Goal: Task Accomplishment & Management: Manage account settings

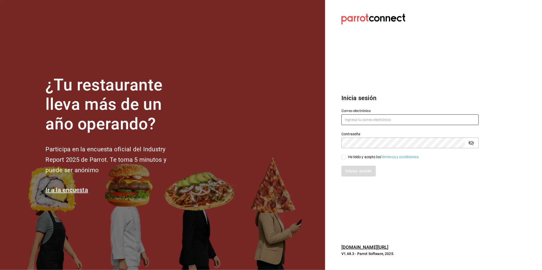
type input "[EMAIL_ADDRESS][PERSON_NAME][DOMAIN_NAME]"
click at [342, 155] on input "He leído y acepto los Términos y condiciones." at bounding box center [343, 157] width 5 height 5
checkbox input "true"
click at [353, 175] on button "Iniciar sesión" at bounding box center [358, 171] width 35 height 11
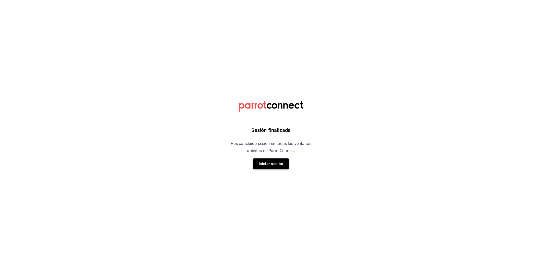
click at [261, 167] on button "Iniciar sesión" at bounding box center [271, 164] width 36 height 11
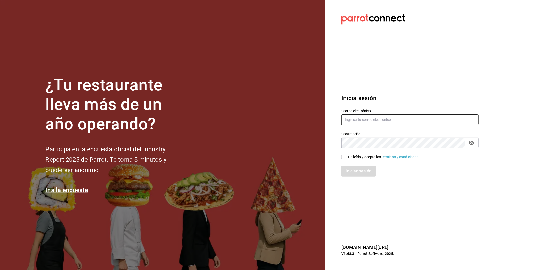
type input "[EMAIL_ADDRESS][PERSON_NAME][DOMAIN_NAME]"
click at [343, 159] on input "He leído y acepto los Términos y condiciones." at bounding box center [343, 157] width 5 height 5
checkbox input "true"
click at [353, 172] on button "Iniciar sesión" at bounding box center [358, 171] width 35 height 11
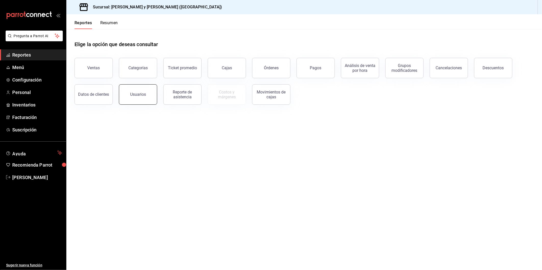
click at [146, 103] on button "Usuarios" at bounding box center [138, 94] width 38 height 20
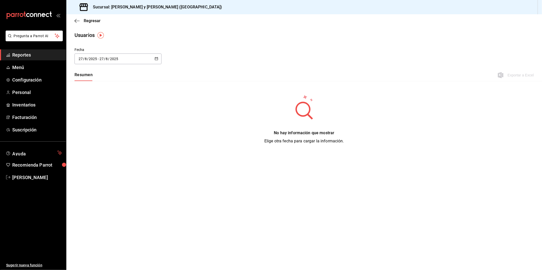
click at [156, 59] on icon "button" at bounding box center [157, 59] width 4 height 4
click at [186, 54] on div "Fecha 2025-08-27 27 / 8 / 2025 - 2025-08-27 27 / 8 / 2025 agosto de 2025 lun ma…" at bounding box center [303, 58] width 475 height 23
click at [29, 90] on span "Personal" at bounding box center [37, 92] width 50 height 7
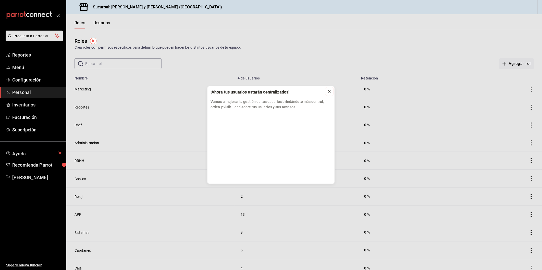
click at [329, 90] on icon at bounding box center [329, 92] width 4 height 4
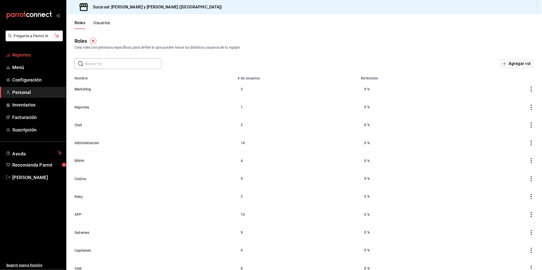
click at [42, 59] on link "Reportes" at bounding box center [33, 54] width 66 height 11
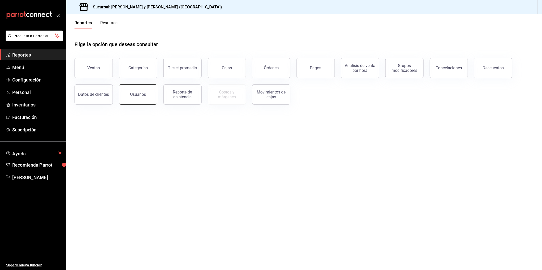
click at [149, 97] on button "Usuarios" at bounding box center [138, 94] width 38 height 20
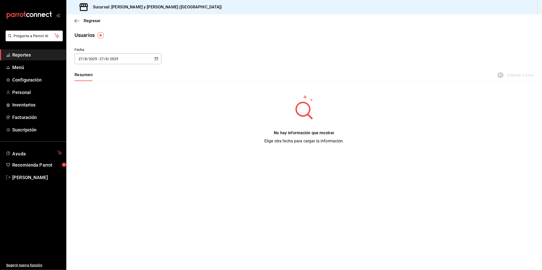
click at [90, 37] on div "Usuarios" at bounding box center [84, 35] width 20 height 8
click at [22, 57] on span "Reportes" at bounding box center [37, 55] width 50 height 7
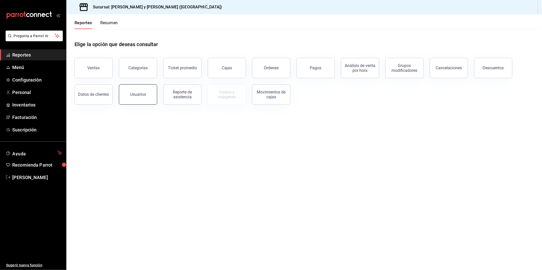
click at [132, 93] on div "Usuarios" at bounding box center [138, 94] width 16 height 5
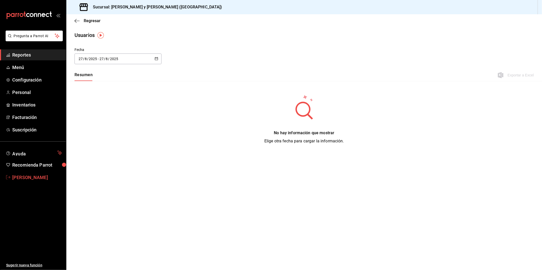
click at [34, 175] on span "[PERSON_NAME]" at bounding box center [37, 177] width 50 height 7
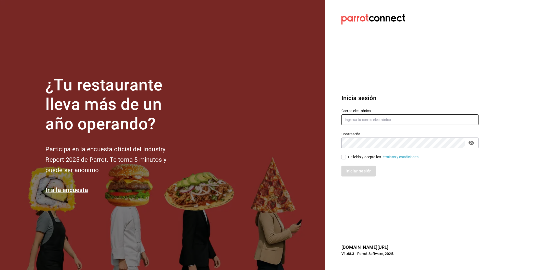
type input "marco.maynez@grupocosteno.com"
click at [345, 158] on input "He leído y acepto los Términos y condiciones." at bounding box center [343, 157] width 5 height 5
checkbox input "true"
click at [348, 173] on button "Iniciar sesión" at bounding box center [358, 171] width 35 height 11
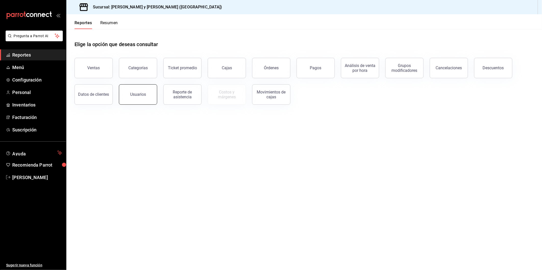
click at [141, 93] on div "Usuarios" at bounding box center [138, 94] width 16 height 5
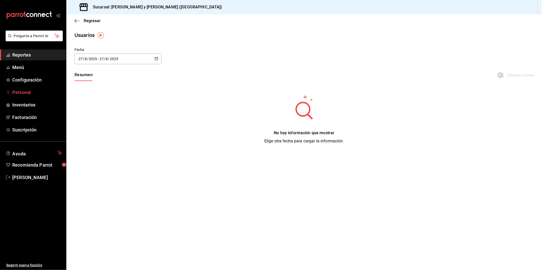
click at [31, 97] on link "Personal" at bounding box center [33, 92] width 66 height 11
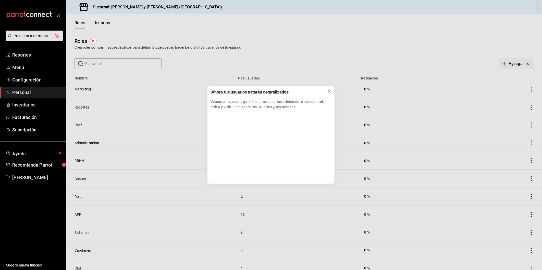
click at [100, 22] on div "¡Ahora tus usuarios estarán centralizados! Vamos a mejorar la gestión de tus us…" at bounding box center [271, 135] width 542 height 270
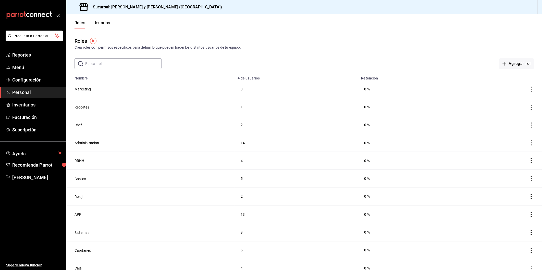
click at [101, 22] on button "Usuarios" at bounding box center [101, 24] width 17 height 9
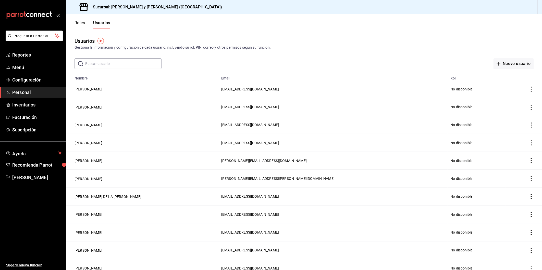
click at [136, 66] on input "text" at bounding box center [123, 64] width 76 height 10
click at [514, 67] on button "Nuevo usuario" at bounding box center [513, 63] width 40 height 11
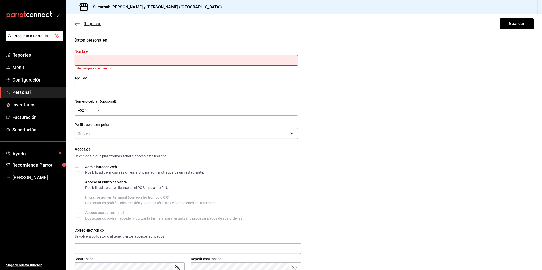
click at [75, 23] on icon "button" at bounding box center [75, 24] width 2 height 4
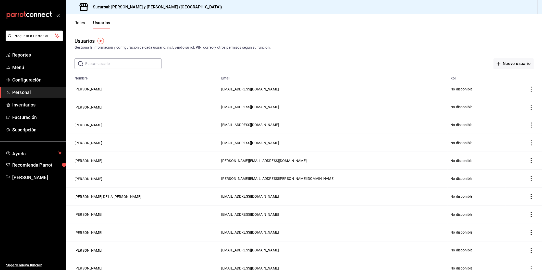
click at [93, 64] on input "text" at bounding box center [123, 64] width 76 height 10
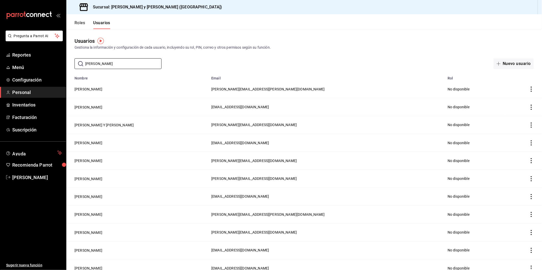
type input "[PERSON_NAME]"
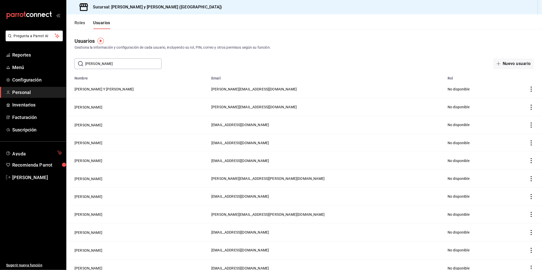
click at [112, 88] on button "[PERSON_NAME] Y [PERSON_NAME]" at bounding box center [103, 89] width 59 height 5
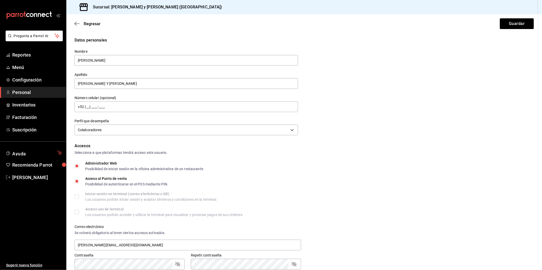
click at [79, 180] on input "Acceso al Punto de venta Posibilidad de autenticarse en el POS mediante PIN." at bounding box center [76, 181] width 5 height 5
checkbox input "false"
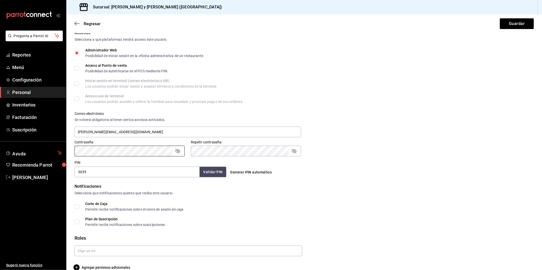
scroll to position [121, 0]
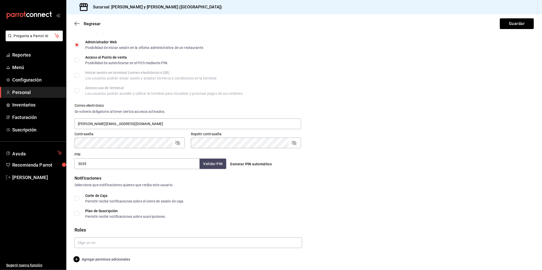
click at [104, 260] on span "Agregar permisos adicionales" at bounding box center [102, 260] width 56 height 6
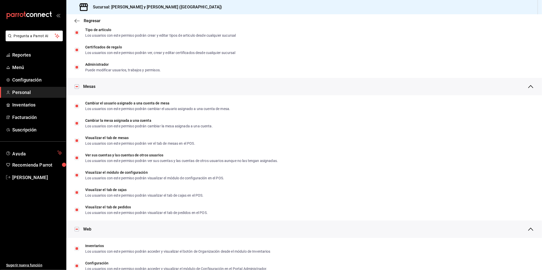
scroll to position [36, 0]
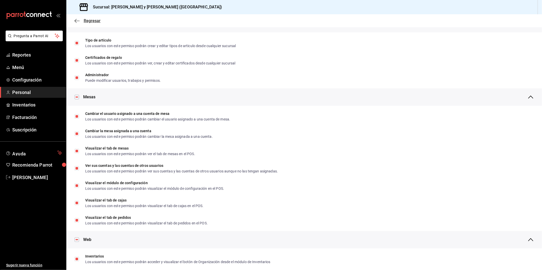
click at [77, 22] on icon "button" at bounding box center [76, 21] width 5 height 5
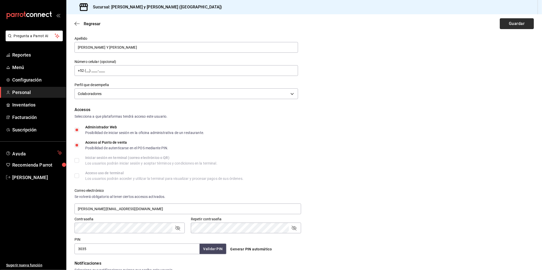
click at [516, 26] on button "Guardar" at bounding box center [517, 23] width 34 height 11
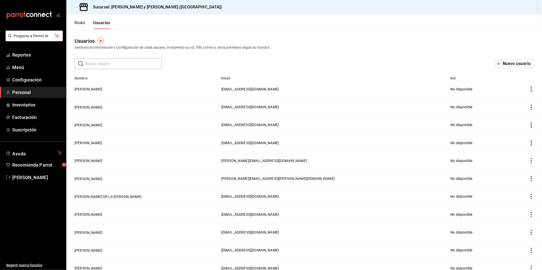
click at [117, 61] on input "text" at bounding box center [123, 64] width 76 height 10
type input "[PERSON_NAME]"
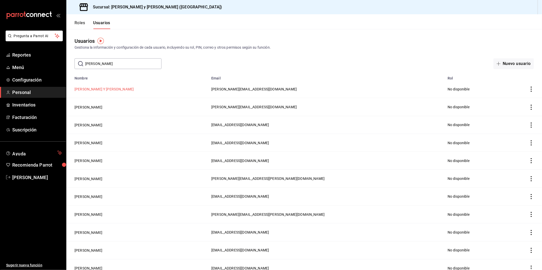
click at [100, 89] on button "[PERSON_NAME] Y [PERSON_NAME]" at bounding box center [103, 89] width 59 height 5
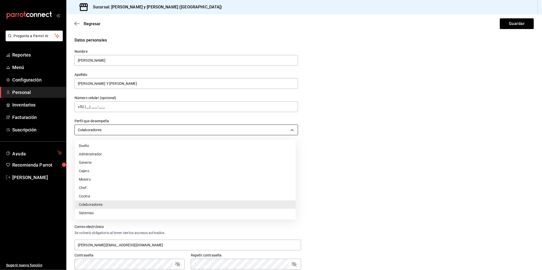
click at [291, 130] on body "Pregunta a Parrot AI Reportes Menú Configuración Personal Inventarios Facturaci…" at bounding box center [271, 135] width 542 height 270
click at [338, 126] on div at bounding box center [271, 135] width 542 height 270
click at [292, 126] on body "Pregunta a Parrot AI Reportes Menú Configuración Personal Inventarios Facturaci…" at bounding box center [271, 135] width 542 height 270
click at [147, 179] on li "Mesero" at bounding box center [185, 179] width 221 height 8
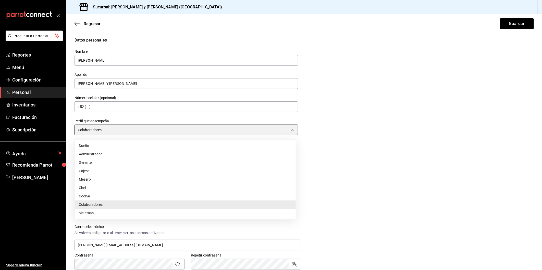
type input "WAITER"
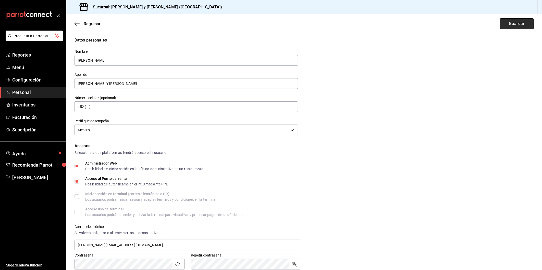
click at [503, 24] on button "Guardar" at bounding box center [517, 23] width 34 height 11
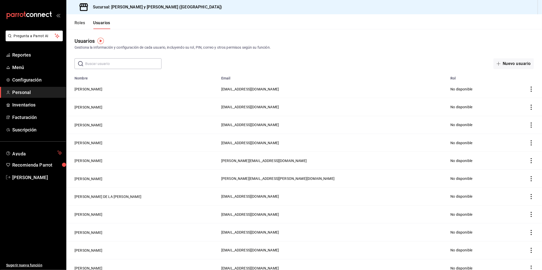
click at [139, 61] on input "text" at bounding box center [123, 64] width 76 height 10
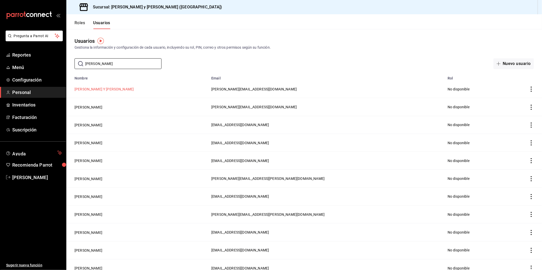
type input "[PERSON_NAME]"
click at [87, 91] on button "[PERSON_NAME] Y [PERSON_NAME]" at bounding box center [103, 89] width 59 height 5
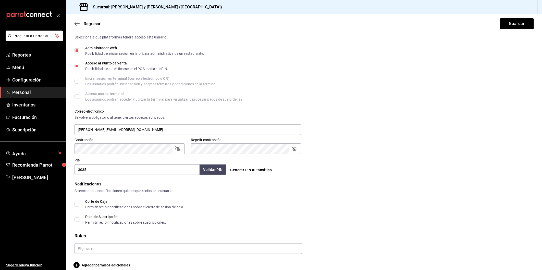
scroll to position [121, 0]
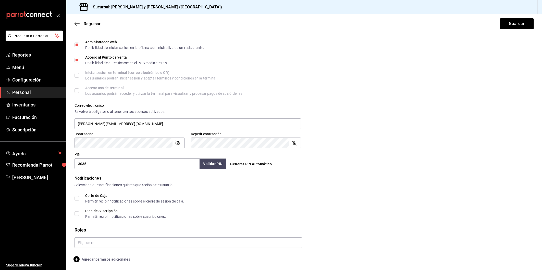
click at [96, 262] on span "Agregar permisos adicionales" at bounding box center [102, 260] width 56 height 6
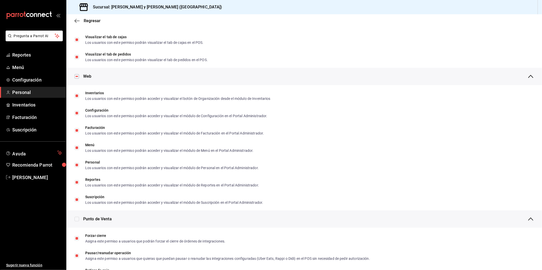
scroll to position [199, 0]
click at [92, 21] on span "Regresar" at bounding box center [92, 20] width 17 height 5
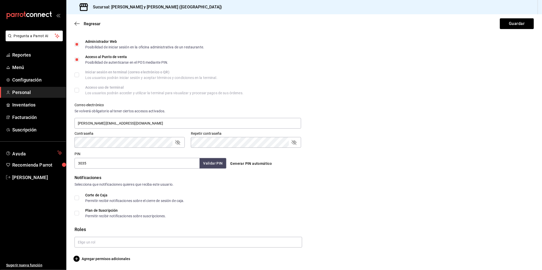
scroll to position [121, 0]
click at [75, 58] on input "Acceso al Punto de venta Posibilidad de autenticarse en el POS mediante PIN." at bounding box center [76, 60] width 5 height 5
click at [506, 26] on button "Guardar" at bounding box center [517, 23] width 34 height 11
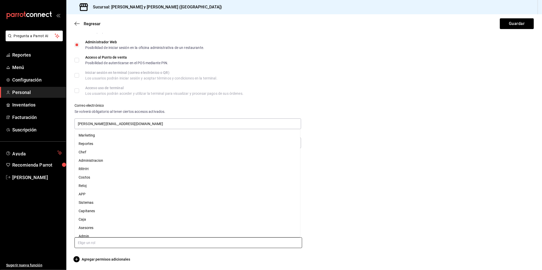
click at [261, 247] on input "text" at bounding box center [187, 243] width 227 height 11
click at [124, 226] on li "Asesores" at bounding box center [186, 228] width 225 height 8
checkbox input "true"
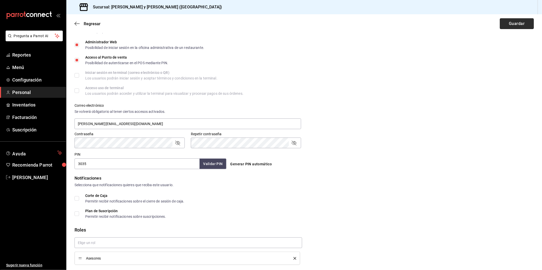
click at [511, 24] on button "Guardar" at bounding box center [517, 23] width 34 height 11
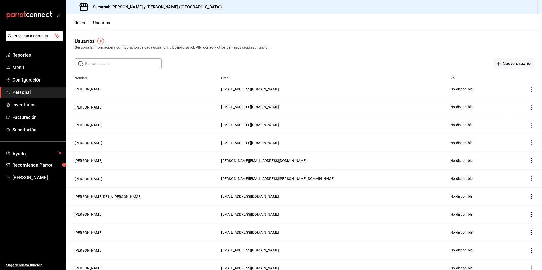
click at [103, 59] on input "text" at bounding box center [123, 64] width 76 height 10
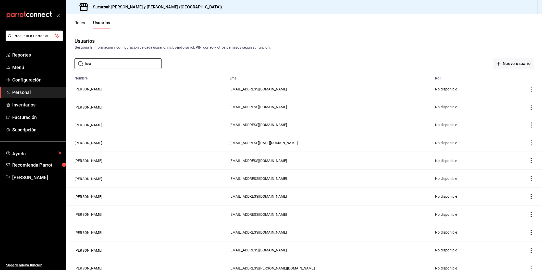
scroll to position [112, 0]
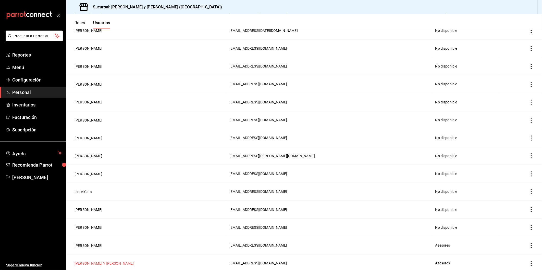
type input "isra"
click at [101, 262] on button "[PERSON_NAME] Y [PERSON_NAME]" at bounding box center [103, 263] width 59 height 5
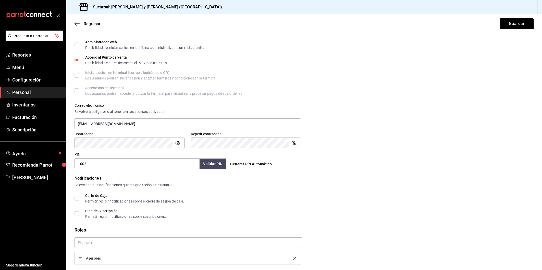
scroll to position [135, 0]
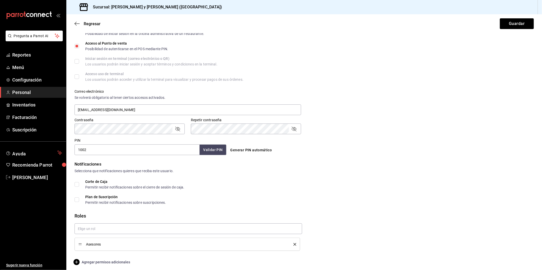
click at [96, 261] on span "Agregar permisos adicionales" at bounding box center [102, 262] width 56 height 6
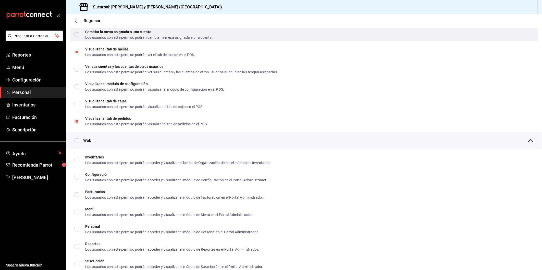
click at [79, 35] on span "Cambiar la mesa asignada a una cuenta Los usuarios con este permiso podrán camb…" at bounding box center [146, 34] width 134 height 9
click at [79, 35] on input "Cambiar la mesa asignada a una cuenta Los usuarios con este permiso podrán camb…" at bounding box center [76, 34] width 5 height 5
click at [78, 35] on input "Cambiar la mesa asignada a una cuenta Los usuarios con este permiso podrán camb…" at bounding box center [76, 34] width 5 height 5
checkbox input "true"
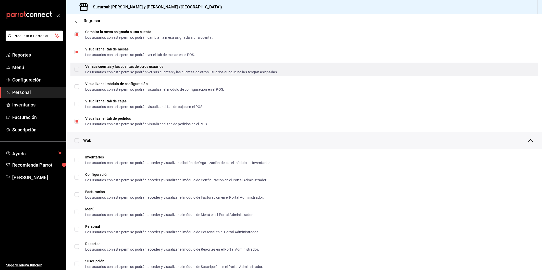
click at [79, 70] on span "Ver sus cuentas y las cuentas de otros usuarios Los usuarios con este permiso p…" at bounding box center [178, 69] width 199 height 9
click at [79, 70] on input "Ver sus cuentas y las cuentas de otros usuarios Los usuarios con este permiso p…" at bounding box center [76, 69] width 5 height 5
click at [77, 69] on input "Ver sus cuentas y las cuentas de otros usuarios Los usuarios con este permiso p…" at bounding box center [76, 69] width 5 height 5
checkbox input "true"
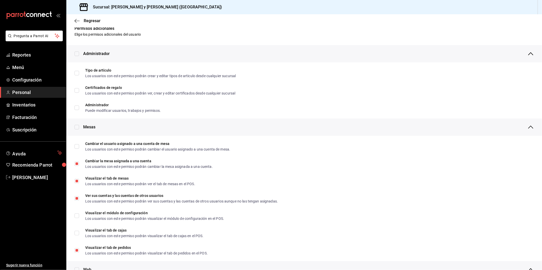
scroll to position [0, 0]
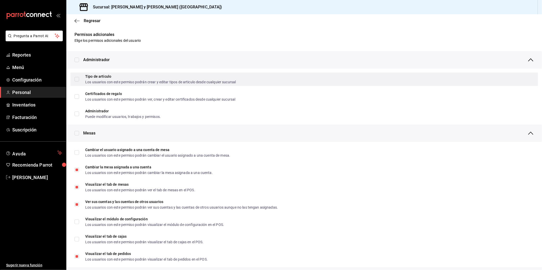
click at [78, 78] on input "Tipo de artículo Los usuarios con este permiso podrán crear y editar tipos de a…" at bounding box center [76, 79] width 5 height 5
checkbox input "true"
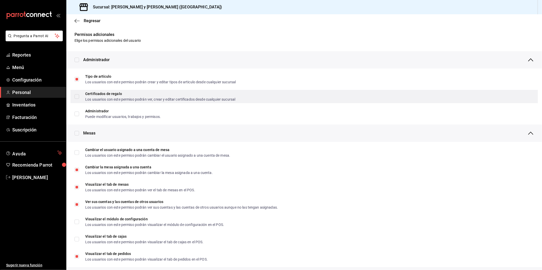
click at [78, 95] on input "Certificados de regalo Los usuarios con este permiso podrán ver, crear y editar…" at bounding box center [76, 96] width 5 height 5
checkbox input "true"
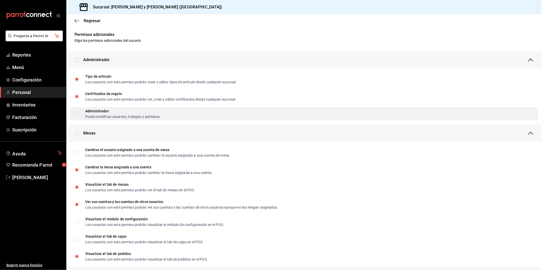
click at [77, 115] on input "Administrador Puede modificar usuarios, trabajos y permisos." at bounding box center [76, 114] width 5 height 5
checkbox input "true"
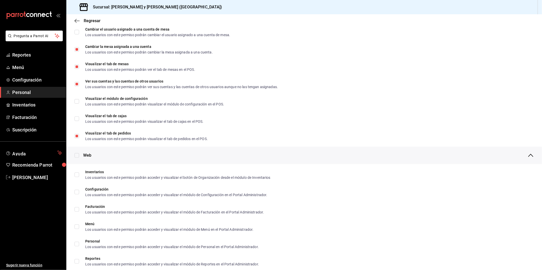
scroll to position [39, 0]
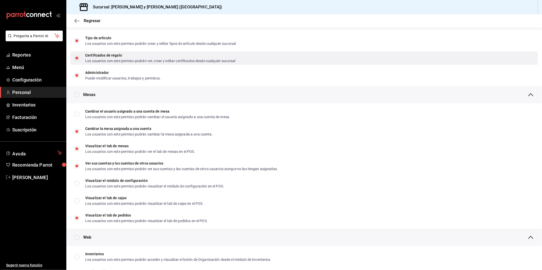
click at [75, 57] on input "Certificados de regalo Los usuarios con este permiso podrán ver, crear y editar…" at bounding box center [76, 58] width 5 height 5
checkbox input "false"
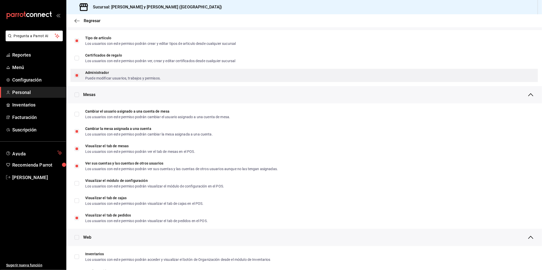
click at [78, 77] on input "Administrador Puede modificar usuarios, trabajos y permisos." at bounding box center [76, 75] width 5 height 5
checkbox input "false"
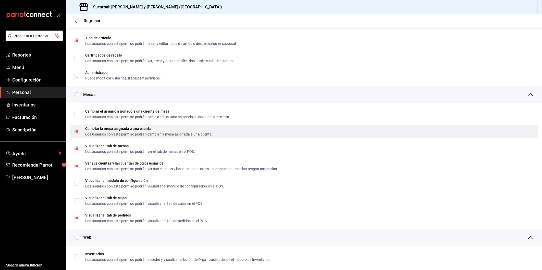
click at [76, 130] on input "Cambiar la mesa asignada a una cuenta Los usuarios con este permiso podrán camb…" at bounding box center [76, 131] width 5 height 5
checkbox input "false"
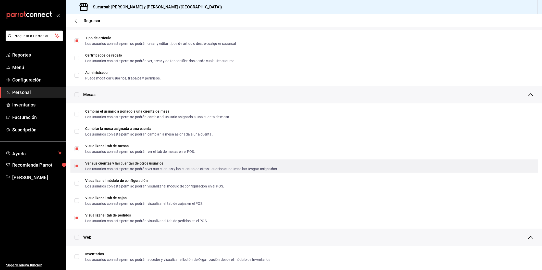
click at [77, 162] on label "Ver sus cuentas y las cuentas de otros usuarios Los usuarios con este permiso p…" at bounding box center [175, 166] width 203 height 9
click at [77, 164] on input "Ver sus cuentas y las cuentas de otros usuarios Los usuarios con este permiso p…" at bounding box center [76, 166] width 5 height 5
click at [76, 166] on input "Ver sus cuentas y las cuentas de otros usuarios Los usuarios con este permiso p…" at bounding box center [76, 166] width 5 height 5
checkbox input "false"
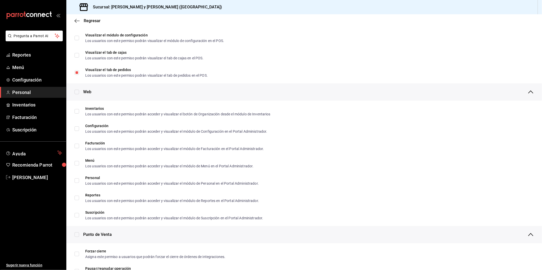
scroll to position [192, 0]
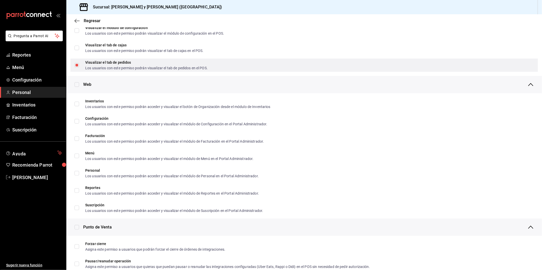
click at [77, 65] on input "Visualizar el tab de pedidos Los usuarios con este permiso podrán visualizar el…" at bounding box center [76, 65] width 5 height 5
checkbox input "false"
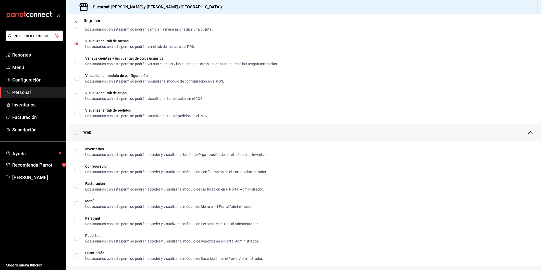
scroll to position [0, 0]
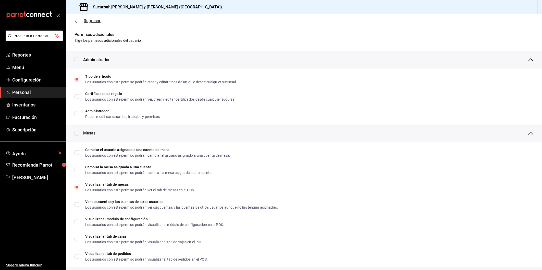
click at [82, 23] on span "Regresar" at bounding box center [87, 20] width 26 height 5
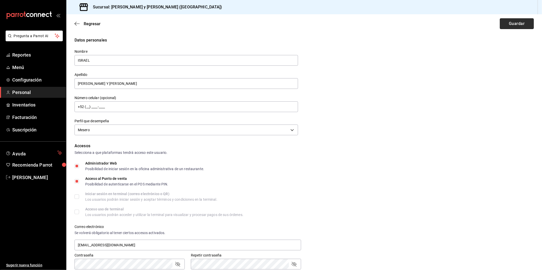
click at [519, 22] on button "Guardar" at bounding box center [517, 23] width 34 height 11
click at [510, 22] on button "Guardar" at bounding box center [517, 23] width 34 height 11
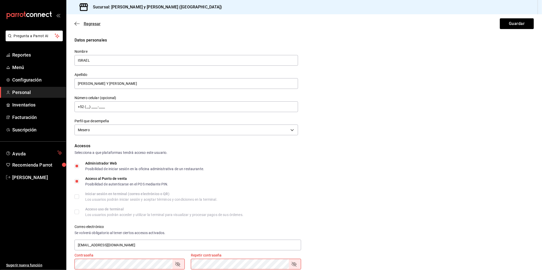
click at [78, 25] on icon "button" at bounding box center [76, 23] width 5 height 5
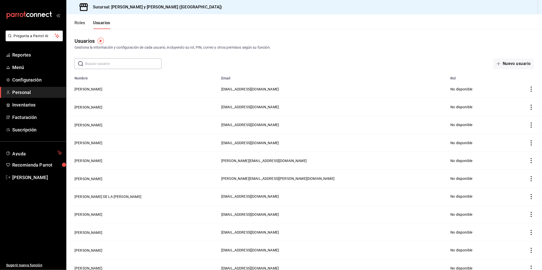
click at [90, 63] on input "text" at bounding box center [123, 64] width 76 height 10
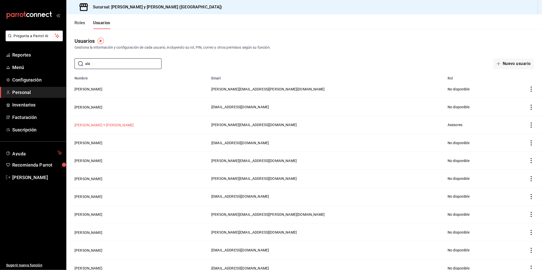
type input "ala"
click at [85, 123] on button "[PERSON_NAME] Y [PERSON_NAME]" at bounding box center [103, 125] width 59 height 5
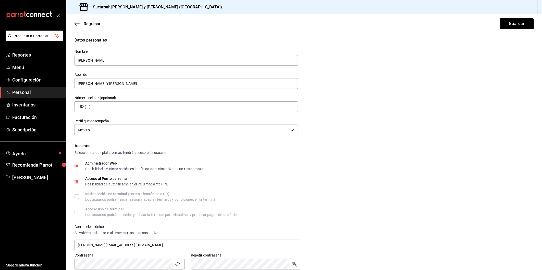
click at [78, 167] on input "Administrador Web Posibilidad de iniciar sesión en la oficina administrativa de…" at bounding box center [76, 166] width 5 height 5
checkbox input "false"
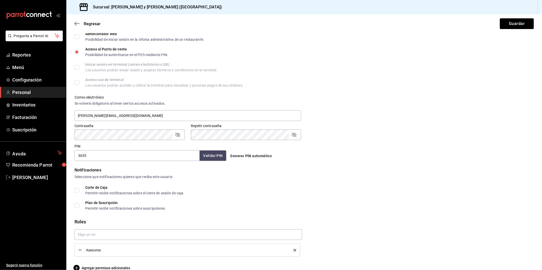
scroll to position [138, 0]
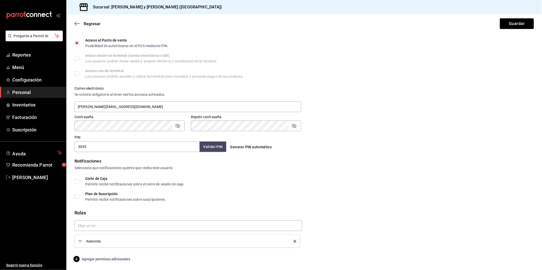
click at [120, 259] on span "Agregar permisos adicionales" at bounding box center [102, 259] width 56 height 6
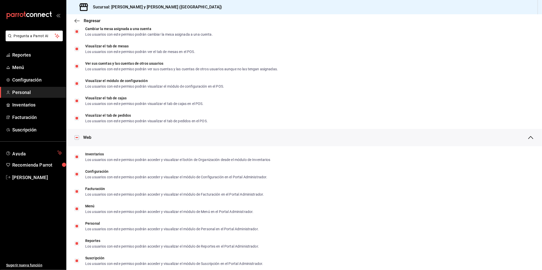
scroll to position [0, 0]
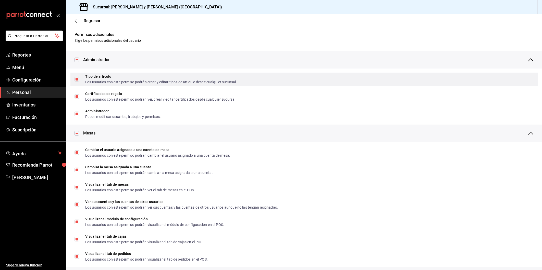
click at [78, 81] on input "Tipo de artículo Los usuarios con este permiso podrán crear y editar tipos de a…" at bounding box center [76, 79] width 5 height 5
checkbox input "false"
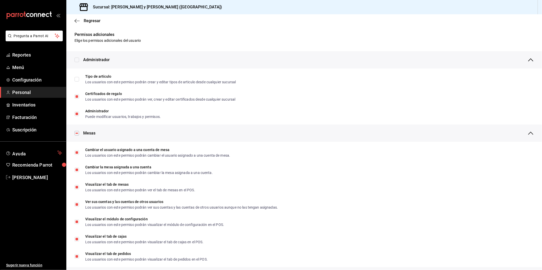
click at [77, 60] on input "checkbox" at bounding box center [76, 60] width 5 height 5
checkbox input "true"
click at [77, 60] on input "checkbox" at bounding box center [76, 60] width 5 height 5
checkbox input "false"
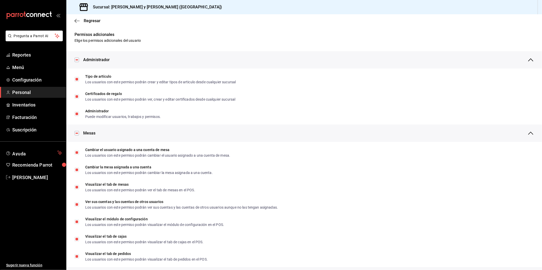
checkbox input "false"
click at [77, 135] on input "checkbox" at bounding box center [76, 133] width 5 height 5
checkbox input "false"
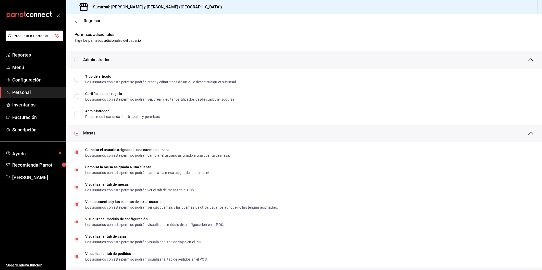
checkbox input "false"
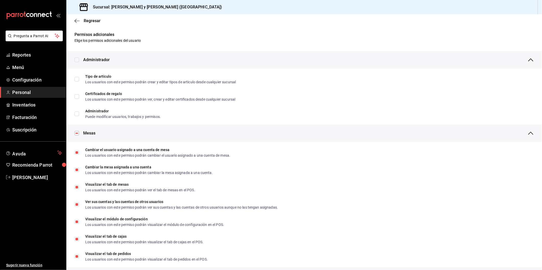
checkbox input "false"
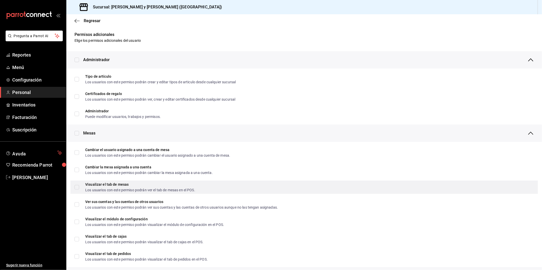
click at [78, 188] on input "Visualizar el tab de mesas Los usuarios con este permiso podrán ver el tab de m…" at bounding box center [76, 187] width 5 height 5
checkbox input "true"
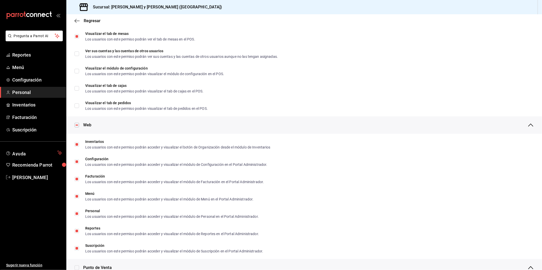
scroll to position [152, 0]
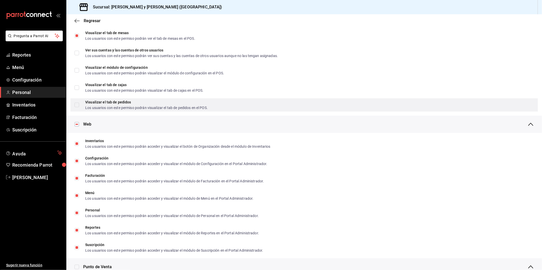
click at [76, 106] on input "Visualizar el tab de pedidos Los usuarios con este permiso podrán visualizar el…" at bounding box center [76, 105] width 5 height 5
checkbox input "true"
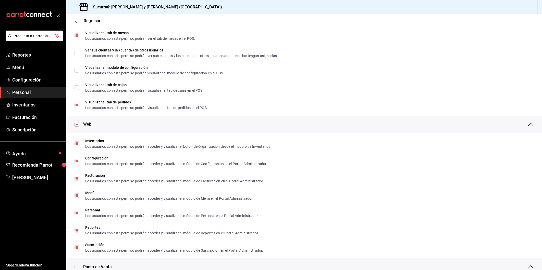
click at [77, 125] on input "checkbox" at bounding box center [76, 124] width 5 height 5
checkbox input "false"
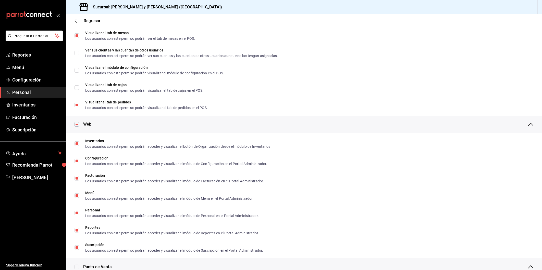
checkbox input "false"
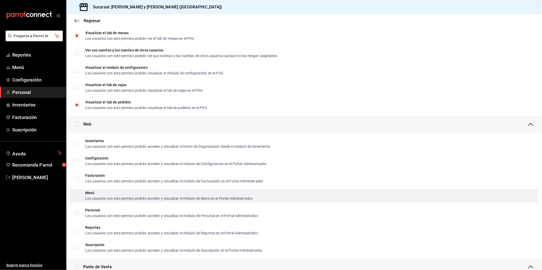
click at [81, 194] on span "Menú Los usuarios con este permiso podrán acceder y visualizar el módulo de Men…" at bounding box center [166, 195] width 174 height 9
click at [79, 194] on input "Menú Los usuarios con este permiso podrán acceder y visualizar el módulo de Men…" at bounding box center [76, 196] width 5 height 5
click at [78, 195] on input "Menú Los usuarios con este permiso podrán acceder y visualizar el módulo de Men…" at bounding box center [76, 196] width 5 height 5
checkbox input "true"
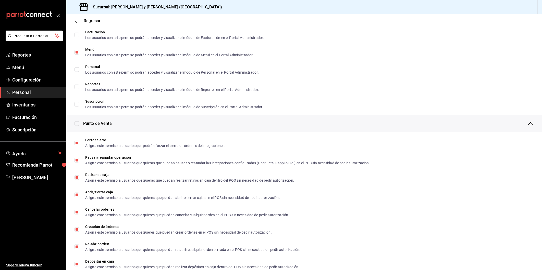
scroll to position [303, 0]
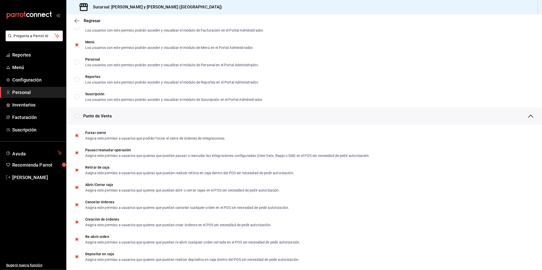
click at [75, 118] on div "Punto de Venta" at bounding box center [303, 116] width 475 height 17
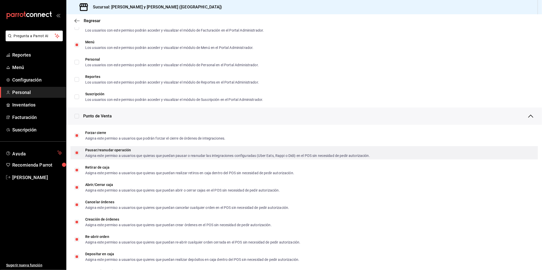
click at [78, 151] on input "Pausar/reanudar operación Asigna este permiso a usuarios que quieras que puedan…" at bounding box center [76, 153] width 5 height 5
checkbox input "false"
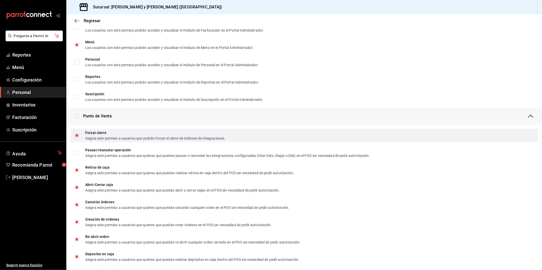
click at [77, 136] on input "Forzar cierre Asigna este permiso a usuarios que podrán forzar el cierre de órd…" at bounding box center [76, 135] width 5 height 5
checkbox input "false"
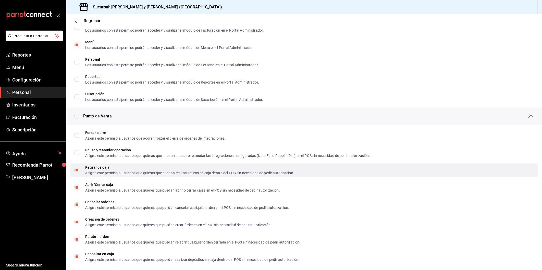
click at [78, 169] on input "Retirar de caja Asigna este permiso a usuarios que quieras que puedan realizar …" at bounding box center [76, 170] width 5 height 5
checkbox input "false"
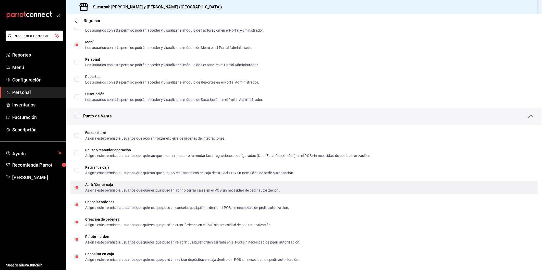
click at [76, 185] on input "Abrir/Cerrar caja Asigna este permiso a usuarios que quieres que puedan abrir o…" at bounding box center [76, 187] width 5 height 5
checkbox input "false"
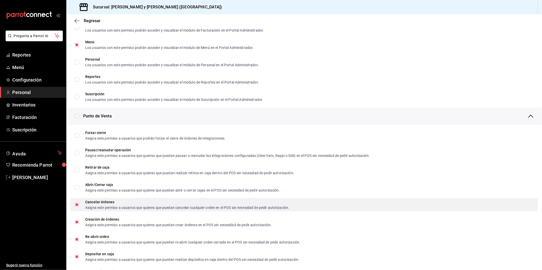
click at [77, 205] on input "Cancelar órdenes Asigna este permiso a usuarios que quieres que puedan cancelar…" at bounding box center [76, 205] width 5 height 5
checkbox input "false"
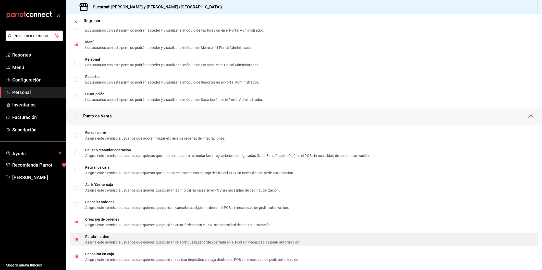
click at [77, 239] on input "Re-abrir orden Asigna este permiso a usuarios que quieres que puedan re-abrir c…" at bounding box center [76, 239] width 5 height 5
checkbox input "false"
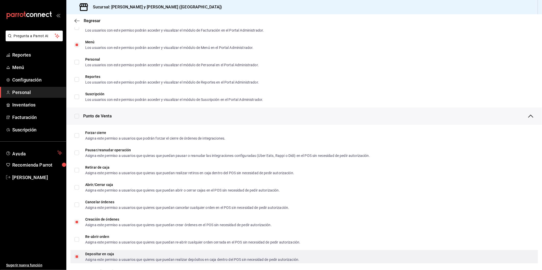
click at [75, 258] on input "Depositar en caja Asigna este permiso a usuarios que quieres que puedan realiza…" at bounding box center [76, 257] width 5 height 5
checkbox input "false"
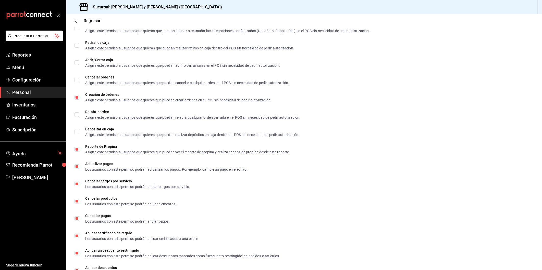
scroll to position [436, 0]
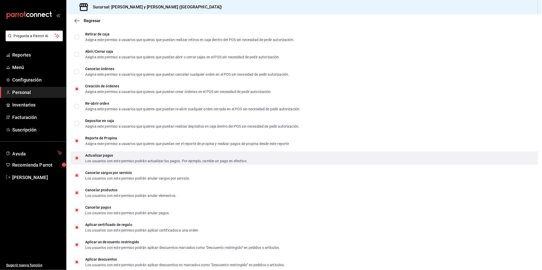
click at [77, 157] on input "Actualizar pagos Los usuarios con este permiso podrán actualizar los pagos. Por…" at bounding box center [76, 158] width 5 height 5
checkbox input "false"
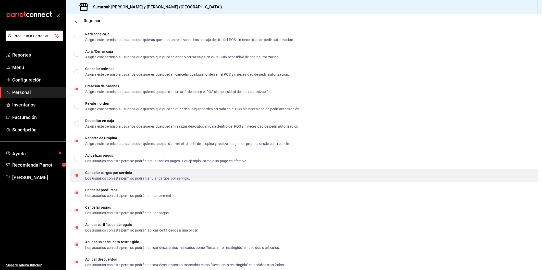
click at [76, 177] on input "Cancelar cargos por servicio Los usuarios con este permiso podrán anular cargos…" at bounding box center [76, 175] width 5 height 5
checkbox input "false"
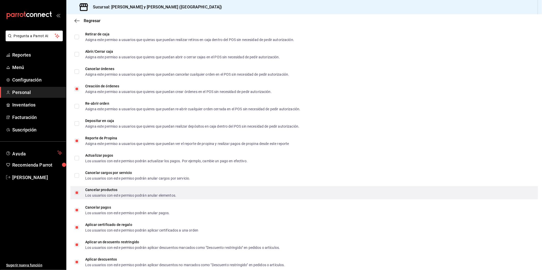
click at [77, 194] on input "Cancelar productos Los usuarios con este permiso podrán anular elementos." at bounding box center [76, 193] width 5 height 5
checkbox input "false"
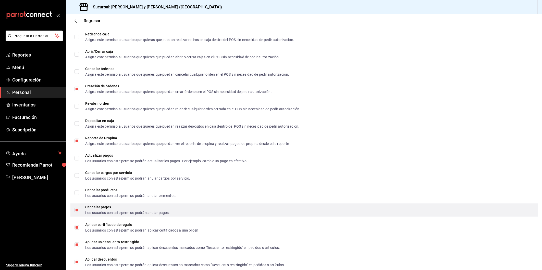
click at [75, 210] on input "Cancelar pagos Los usuarios con este permiso podrán anular pagos." at bounding box center [76, 210] width 5 height 5
checkbox input "false"
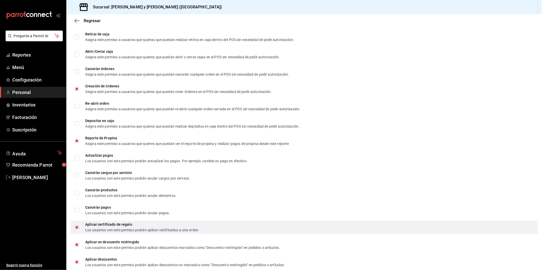
click at [77, 224] on label "Aplicar certificado de regalo Los usuarios con este permiso podrán aplicar cert…" at bounding box center [136, 227] width 124 height 9
click at [77, 225] on input "Aplicar certificado de regalo Los usuarios con este permiso podrán aplicar cert…" at bounding box center [76, 227] width 5 height 5
checkbox input "false"
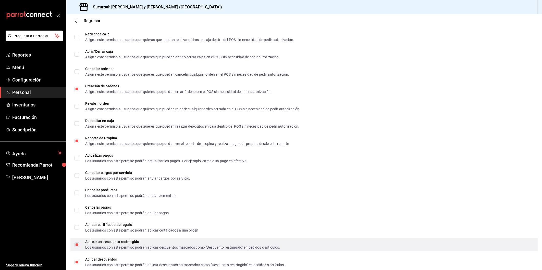
click at [77, 239] on div "Aplicar un descuento restringido Los usuarios con este permiso podrán aplicar d…" at bounding box center [303, 244] width 467 height 13
checkbox input "false"
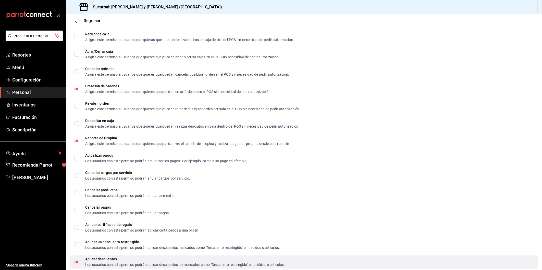
click at [79, 260] on input "Aplicar descuentos Los usuarios con este permiso podrán aplicar descuentos no m…" at bounding box center [76, 262] width 5 height 5
checkbox input "false"
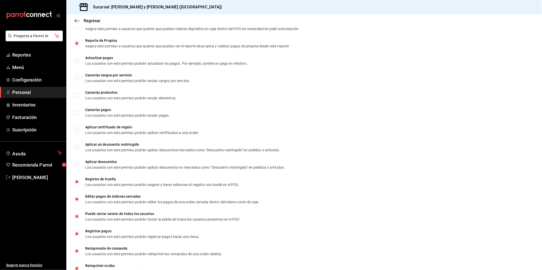
scroll to position [549, 0]
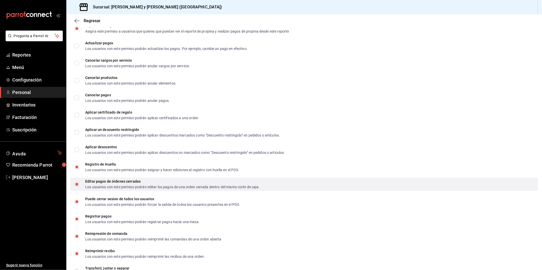
click at [77, 185] on input "Editar pagos de órdenes cerradas Los usuarios con este permiso podrán editar lo…" at bounding box center [76, 184] width 5 height 5
checkbox input "false"
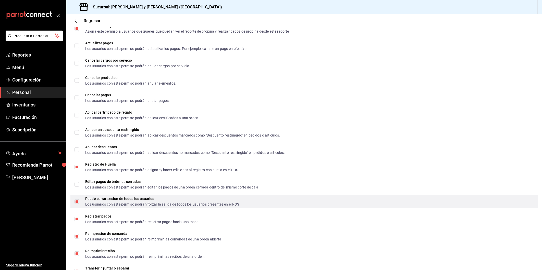
click at [76, 200] on input "Puede cerrar sesion de todos los usuarios Los usuarios con este permiso podrán …" at bounding box center [76, 202] width 5 height 5
checkbox input "false"
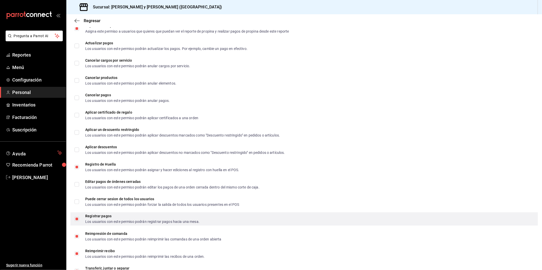
click at [78, 221] on label "Registrar pagos Los usuarios con este permiso podrán registrar pagos hacia una …" at bounding box center [136, 219] width 125 height 9
click at [78, 221] on input "Registrar pagos Los usuarios con este permiso podrán registrar pagos hacia una …" at bounding box center [76, 219] width 5 height 5
click at [77, 218] on input "Registrar pagos Los usuarios con este permiso podrán registrar pagos hacia una …" at bounding box center [76, 219] width 5 height 5
checkbox input "false"
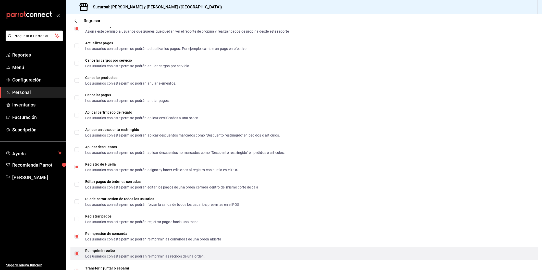
click at [77, 253] on input "Reimprimir recibo Los usuarios con este permiso podrán reimprimir las recibos d…" at bounding box center [76, 254] width 5 height 5
checkbox input "false"
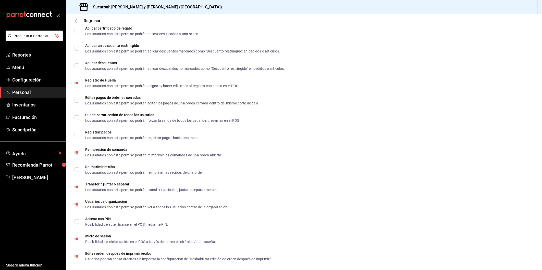
scroll to position [637, 0]
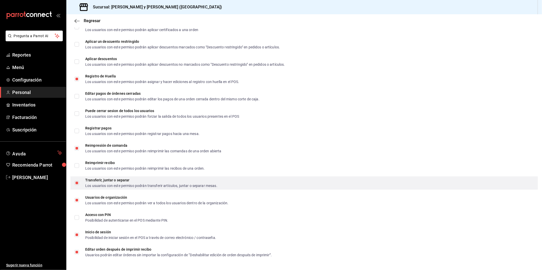
click at [78, 181] on input "Transferir, juntar o separar Los usuarios con este permiso podrán transferir ar…" at bounding box center [76, 183] width 5 height 5
checkbox input "false"
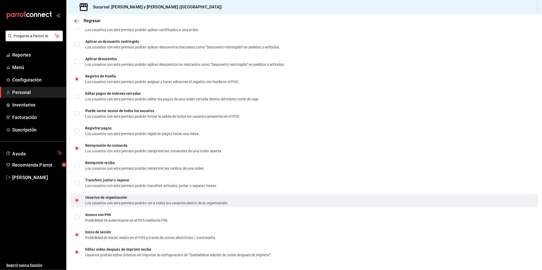
click at [77, 198] on input "Usuarios de organización Los usuarios con este permiso podrán ver a todos los u…" at bounding box center [76, 200] width 5 height 5
checkbox input "false"
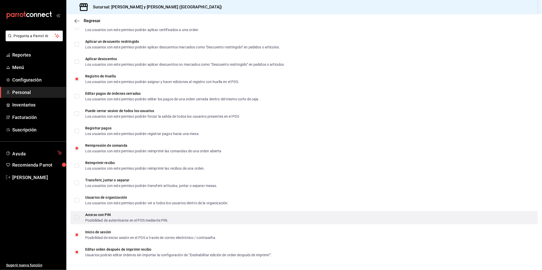
click at [77, 216] on input "Acceso con PIN Posibilidad de autenticarse en el POS mediante PIN." at bounding box center [76, 217] width 5 height 5
checkbox input "true"
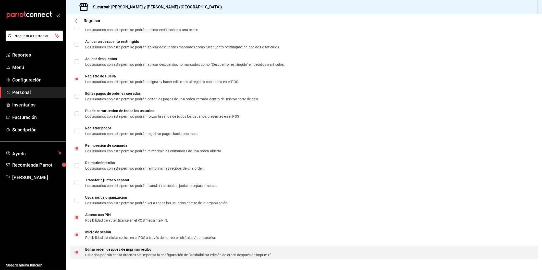
click at [78, 250] on input "Editar orden después de imprimir recibo Usuarios podrán editar órdenes sin impo…" at bounding box center [76, 252] width 5 height 5
checkbox input "false"
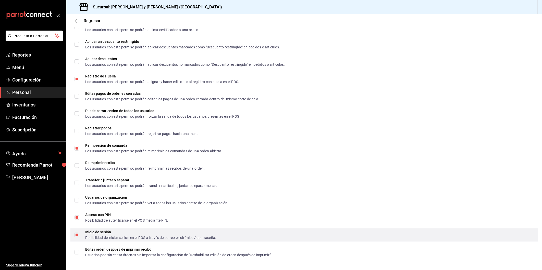
click at [75, 236] on input "Inicio de sesión Posibilidad de iniciar sesión en el POS a través de correo ele…" at bounding box center [76, 235] width 5 height 5
checkbox input "false"
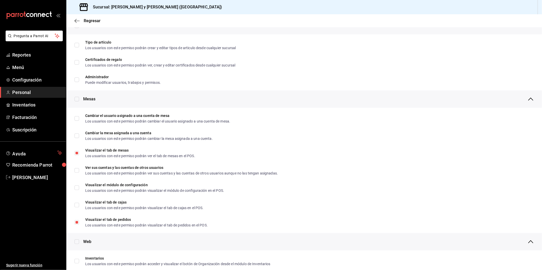
scroll to position [0, 0]
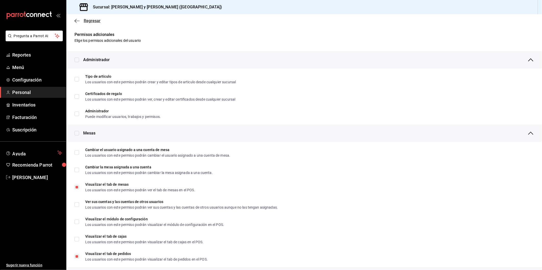
click at [90, 19] on span "Regresar" at bounding box center [92, 20] width 17 height 5
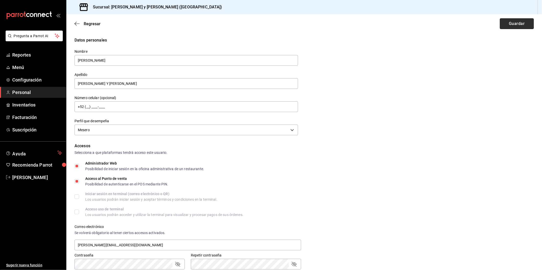
click at [504, 22] on button "Guardar" at bounding box center [517, 23] width 34 height 11
click at [504, 22] on div "Regresar Guardar" at bounding box center [303, 23] width 475 height 19
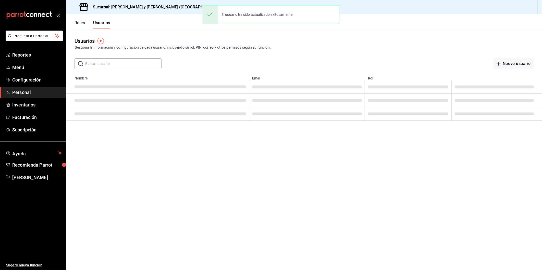
click at [456, 60] on div "Nuevo usuario" at bounding box center [443, 63] width 180 height 11
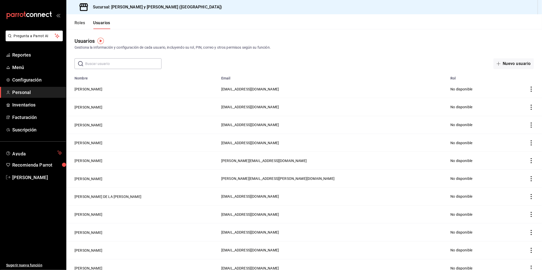
click at [114, 64] on input "text" at bounding box center [123, 64] width 76 height 10
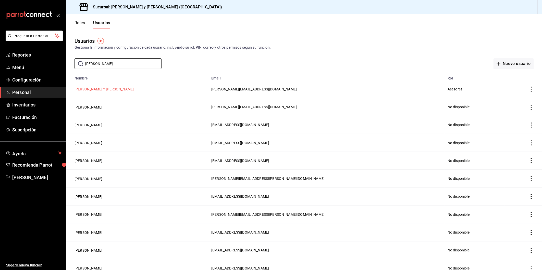
type input "[PERSON_NAME]"
click at [93, 89] on button "[PERSON_NAME] Y [PERSON_NAME]" at bounding box center [103, 89] width 59 height 5
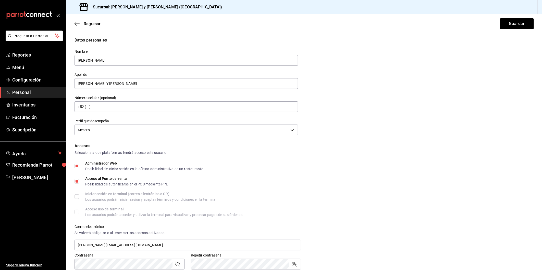
click at [78, 181] on input "Acceso al Punto de venta Posibilidad de autenticarse en el POS mediante PIN." at bounding box center [76, 181] width 5 height 5
checkbox input "false"
click at [75, 166] on input "Administrador Web Posibilidad de iniciar sesión en la oficina administrativa de…" at bounding box center [76, 166] width 5 height 5
checkbox input "false"
click at [77, 181] on input "Acceso al Punto de venta Posibilidad de autenticarse en el POS mediante PIN." at bounding box center [76, 181] width 5 height 5
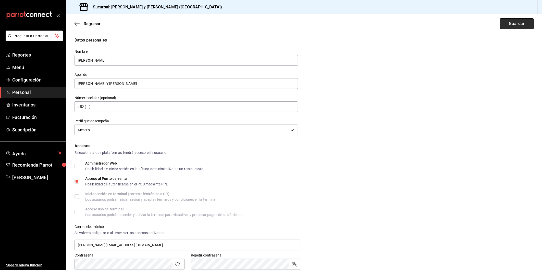
click at [503, 25] on button "Guardar" at bounding box center [517, 23] width 34 height 11
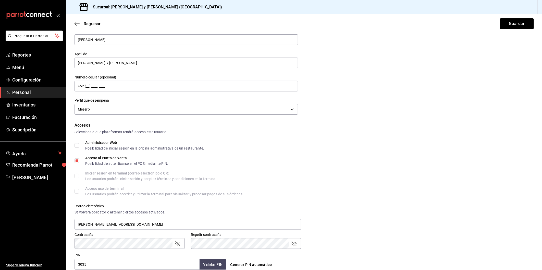
scroll to position [9, 0]
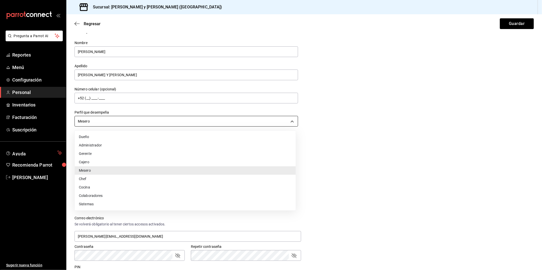
click at [289, 120] on body "Pregunta a Parrot AI Reportes Menú Configuración Personal Inventarios Facturaci…" at bounding box center [271, 135] width 542 height 270
click at [133, 174] on li "Mesero" at bounding box center [185, 171] width 221 height 8
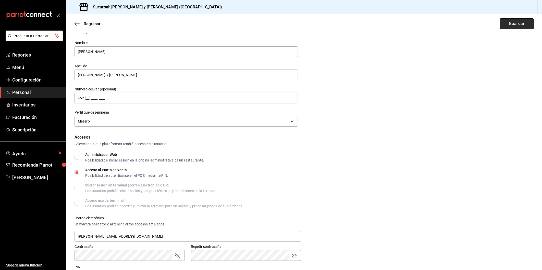
click at [502, 23] on button "Guardar" at bounding box center [517, 23] width 34 height 11
click at [77, 172] on input "Acceso al Punto de venta Posibilidad de autenticarse en el POS mediante PIN." at bounding box center [76, 173] width 5 height 5
click at [78, 189] on label "Iniciar sesión en terminal (correo electrónico o QR) Los usuarios podrán inicia…" at bounding box center [145, 188] width 143 height 9
click at [78, 174] on input "Acceso al Punto de venta Posibilidad de autenticarse en el POS mediante PIN." at bounding box center [76, 173] width 5 height 5
checkbox input "true"
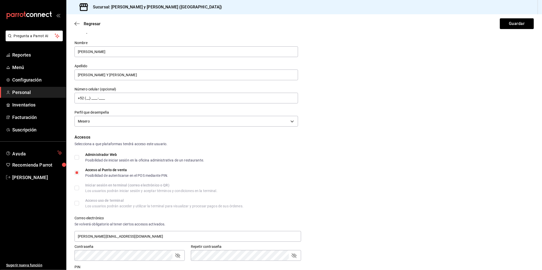
click at [77, 157] on input "Administrador Web Posibilidad de iniciar sesión en la oficina administrativa de…" at bounding box center [76, 157] width 5 height 5
checkbox input "true"
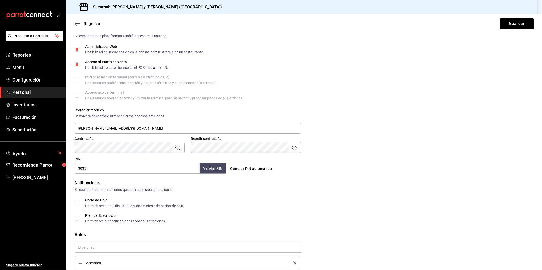
scroll to position [138, 0]
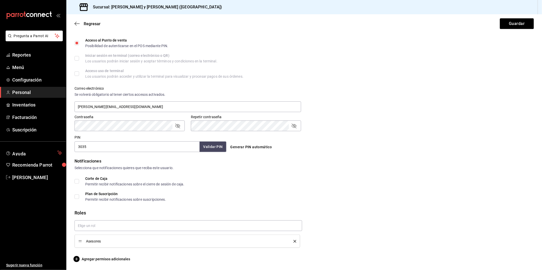
click at [292, 243] on div "Asesores" at bounding box center [187, 242] width 218 height 6
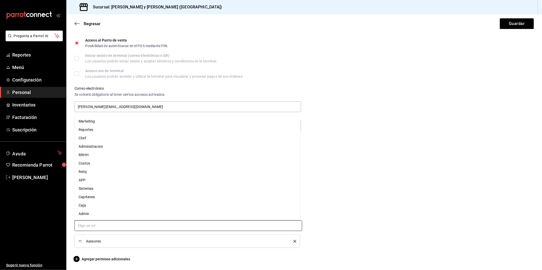
click at [291, 228] on input "text" at bounding box center [187, 226] width 227 height 11
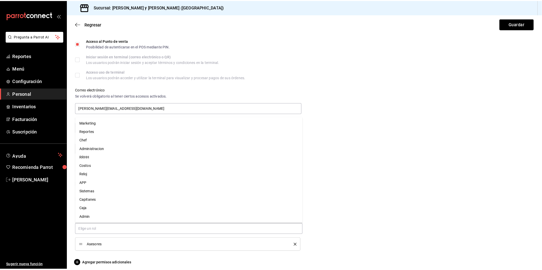
scroll to position [0, 0]
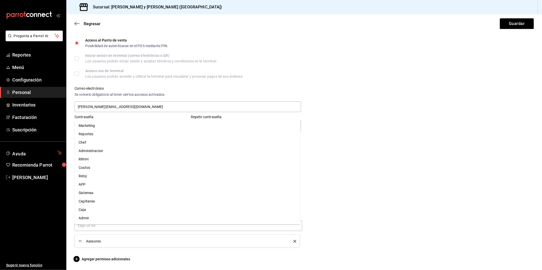
click at [314, 138] on div "Generar PIN automático" at bounding box center [303, 142] width 154 height 19
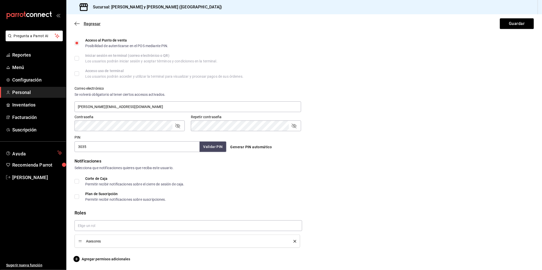
click at [87, 24] on span "Regresar" at bounding box center [92, 23] width 17 height 5
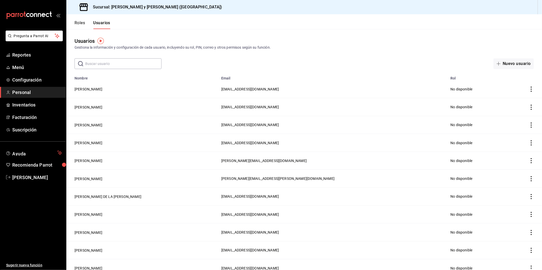
click at [94, 65] on input "text" at bounding box center [123, 64] width 76 height 10
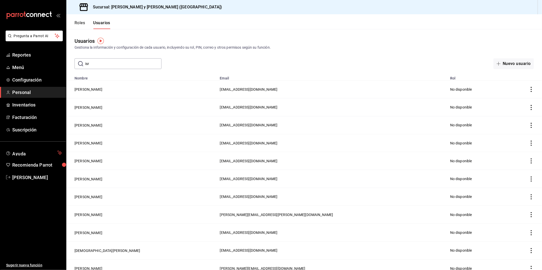
type input "isra"
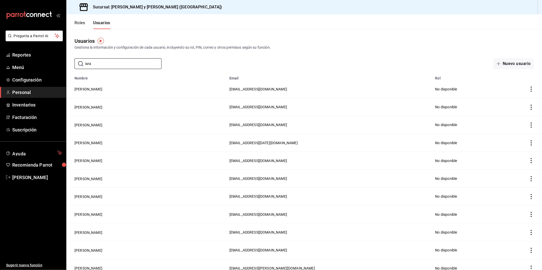
scroll to position [112, 0]
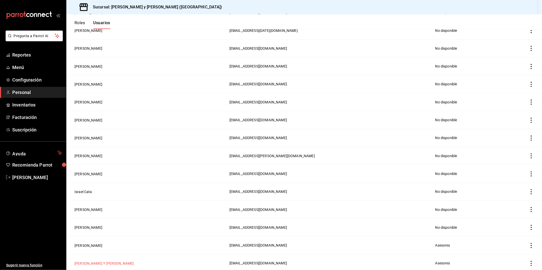
click at [99, 264] on button "[PERSON_NAME] Y [PERSON_NAME]" at bounding box center [103, 263] width 59 height 5
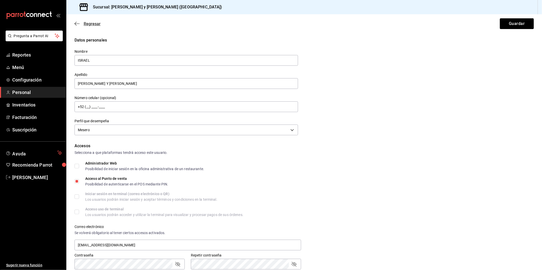
click at [84, 24] on span "Regresar" at bounding box center [92, 23] width 17 height 5
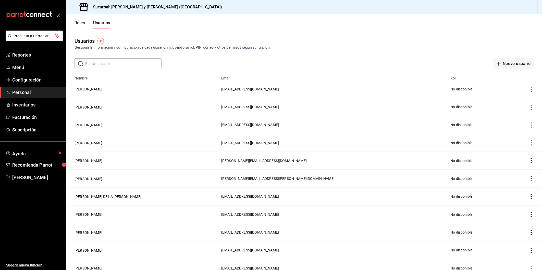
click at [93, 63] on input "text" at bounding box center [123, 64] width 76 height 10
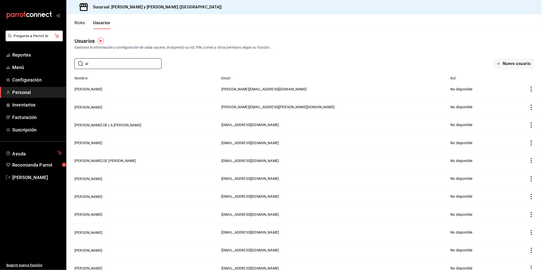
type input "[PERSON_NAME]"
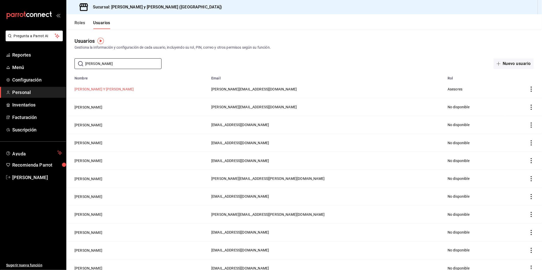
click at [118, 88] on button "[PERSON_NAME] Y [PERSON_NAME]" at bounding box center [103, 89] width 59 height 5
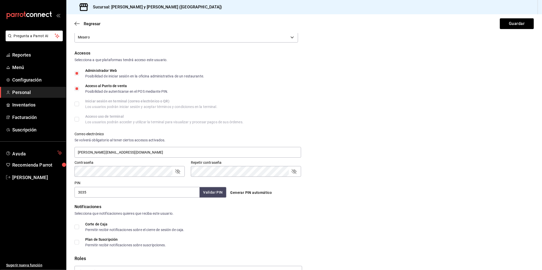
scroll to position [113, 0]
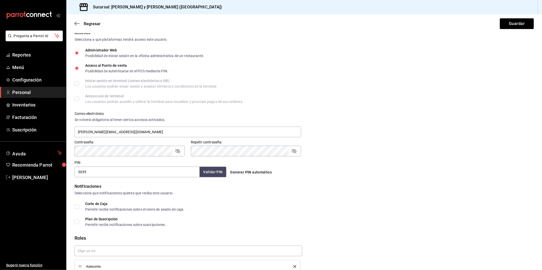
click at [78, 57] on label "Administrador Web Posibilidad de iniciar sesión en la oficina administrativa de…" at bounding box center [139, 52] width 130 height 9
click at [78, 55] on input "Administrador Web Posibilidad de iniciar sesión en la oficina administrativa de…" at bounding box center [76, 53] width 5 height 5
checkbox input "false"
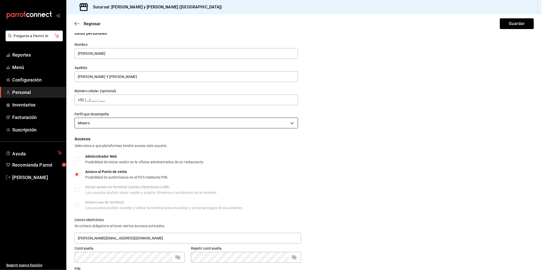
scroll to position [0, 0]
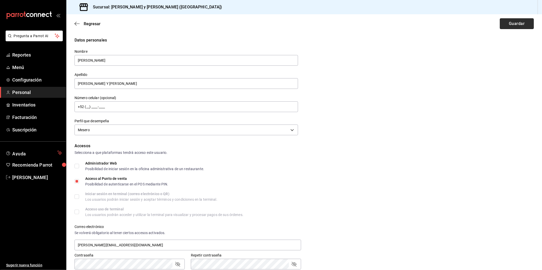
click at [512, 24] on button "Guardar" at bounding box center [517, 23] width 34 height 11
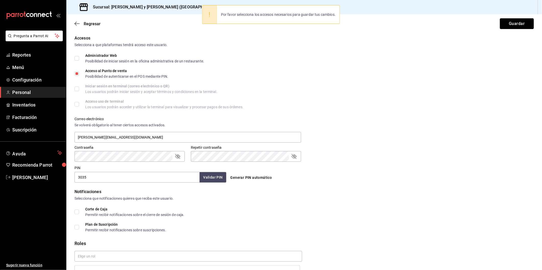
scroll to position [138, 0]
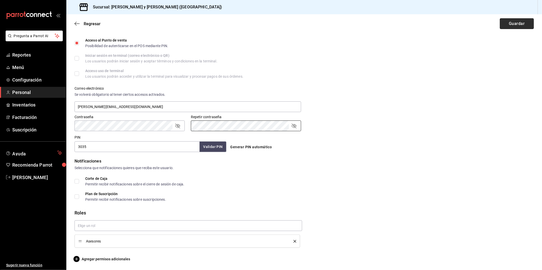
click at [507, 23] on button "Guardar" at bounding box center [517, 23] width 34 height 11
click at [102, 259] on span "Agregar permisos adicionales" at bounding box center [102, 259] width 56 height 6
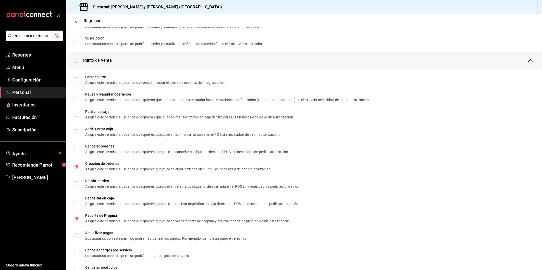
scroll to position [425, 0]
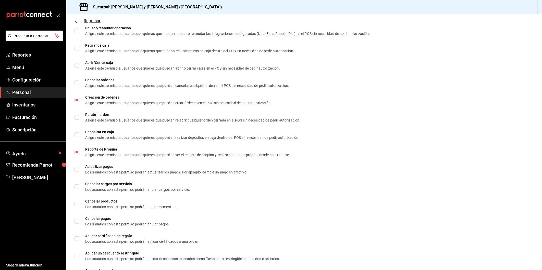
click at [78, 22] on icon "button" at bounding box center [76, 21] width 5 height 5
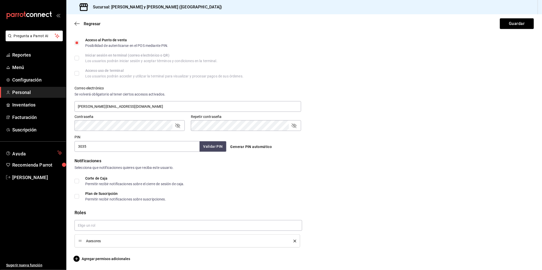
scroll to position [138, 0]
click at [78, 41] on input "Acceso al Punto de venta Posibilidad de autenticarse en el POS mediante PIN." at bounding box center [76, 43] width 5 height 5
checkbox input "true"
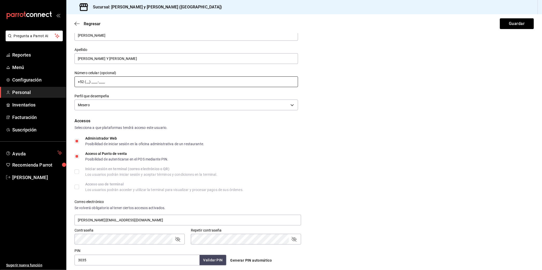
scroll to position [0, 0]
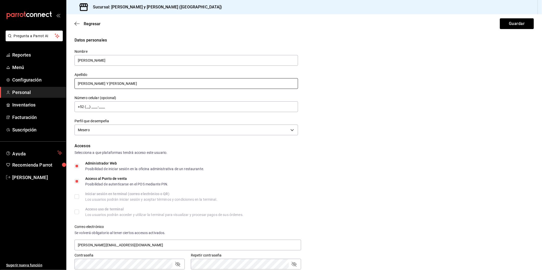
click at [94, 83] on input "[PERSON_NAME] Y [PERSON_NAME]" at bounding box center [185, 83] width 223 height 11
click at [294, 192] on div "Accesos Selecciona a que plataformas tendrá acceso este usuario. Administrador …" at bounding box center [303, 217] width 459 height 148
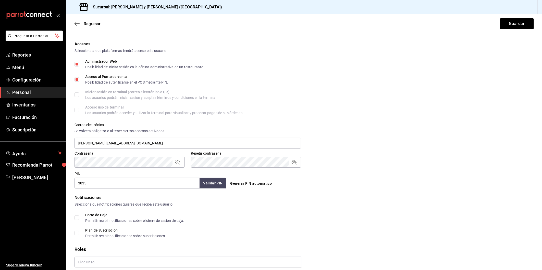
scroll to position [138, 0]
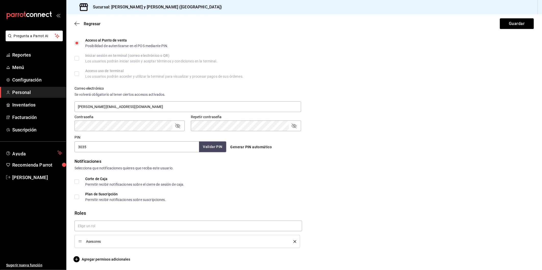
click at [211, 147] on button "Validar PIN" at bounding box center [212, 147] width 27 height 11
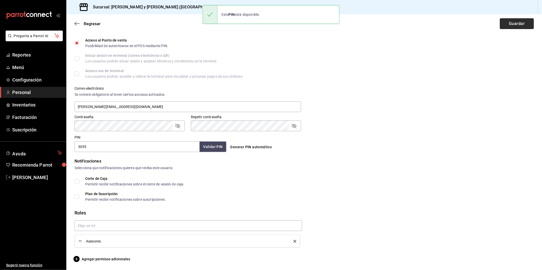
click at [511, 24] on button "Guardar" at bounding box center [517, 23] width 34 height 11
